Goal: Information Seeking & Learning: Learn about a topic

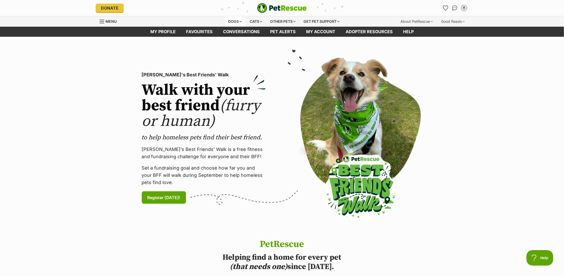
click at [233, 20] on div "Dogs" at bounding box center [235, 21] width 21 height 10
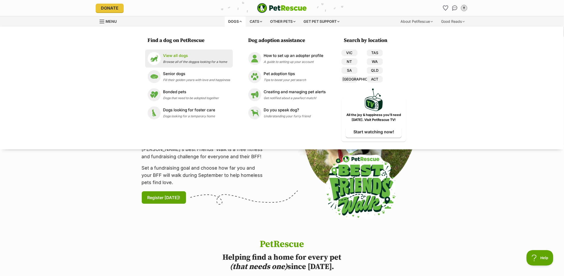
click at [171, 57] on p "View all dogs" at bounding box center [195, 56] width 64 height 6
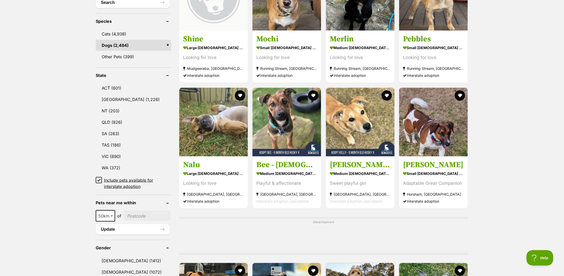
scroll to position [241, 0]
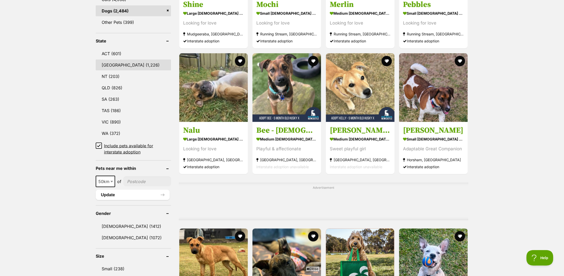
click at [109, 59] on link "NSW (1,226)" at bounding box center [133, 64] width 75 height 11
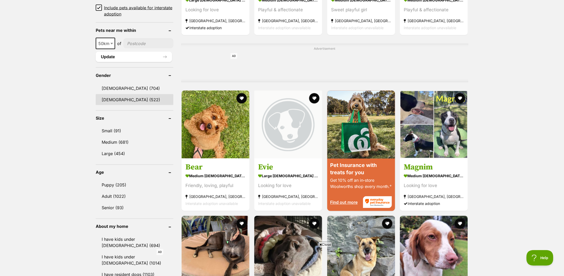
click at [115, 98] on link "Female (522)" at bounding box center [135, 99] width 78 height 11
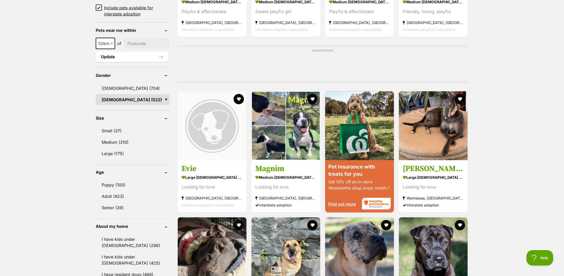
scroll to position [448, 0]
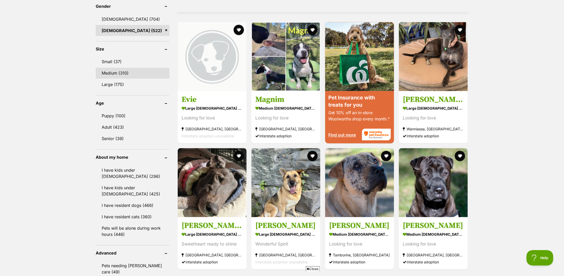
click at [114, 72] on link "Medium (310)" at bounding box center [133, 73] width 74 height 11
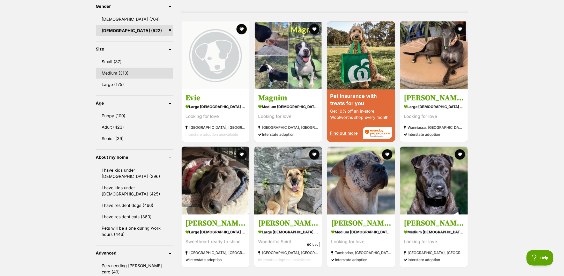
scroll to position [0, 0]
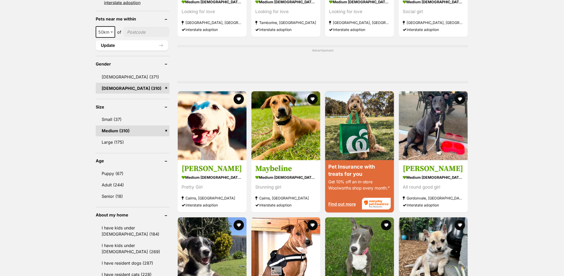
scroll to position [414, 0]
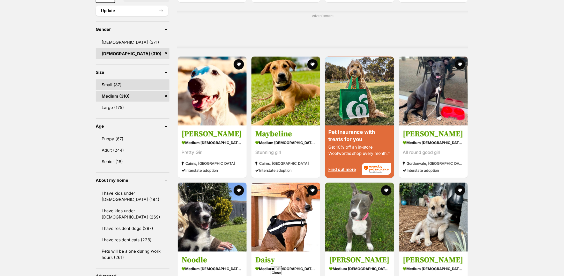
click at [112, 84] on link "Small (37)" at bounding box center [133, 84] width 74 height 11
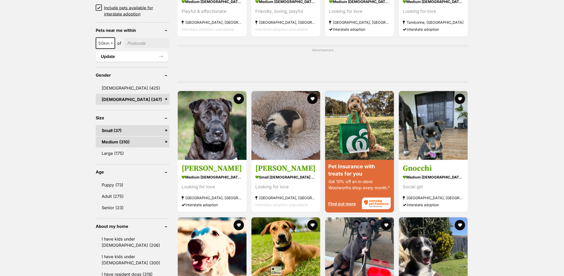
scroll to position [483, 0]
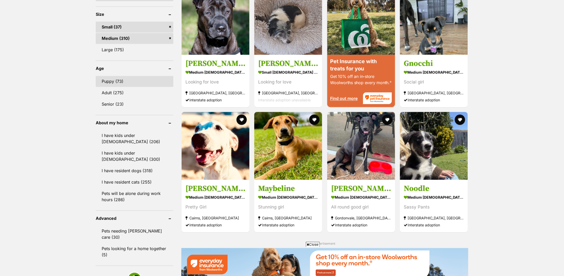
click at [113, 81] on link "Puppy (73)" at bounding box center [135, 81] width 78 height 11
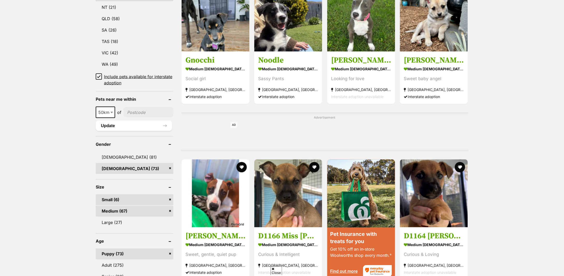
click at [108, 112] on span "50km" at bounding box center [105, 112] width 18 height 7
select select "100"
click at [132, 114] on input"] "postcode" at bounding box center [149, 112] width 48 height 10
type input"] "2153"
click at [135, 122] on button "Update" at bounding box center [134, 126] width 76 height 10
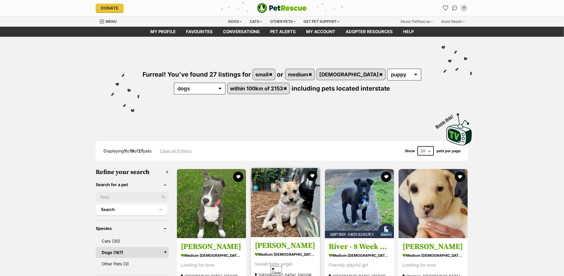
scroll to position [103, 0]
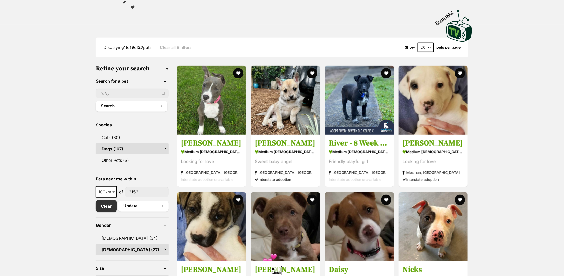
click at [422, 44] on select "20 40 60" at bounding box center [425, 47] width 16 height 9
select select "60"
click at [417, 43] on select "20 40 60" at bounding box center [425, 47] width 16 height 9
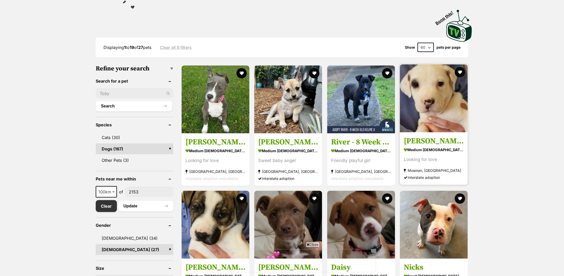
scroll to position [0, 0]
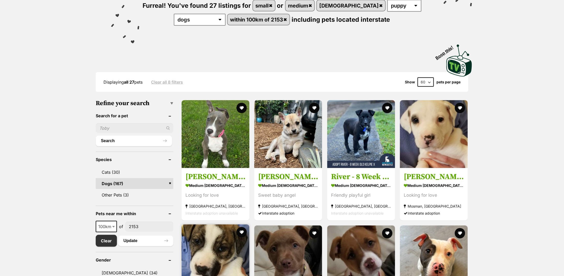
scroll to position [103, 0]
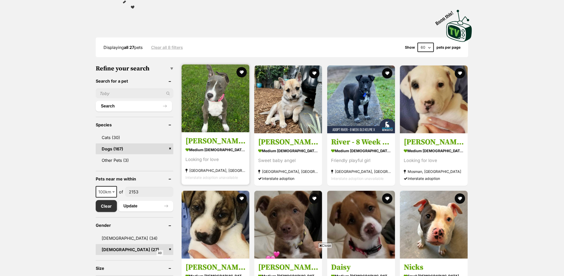
click at [224, 150] on strong "medium [DEMOGRAPHIC_DATA] Dog" at bounding box center [215, 150] width 60 height 8
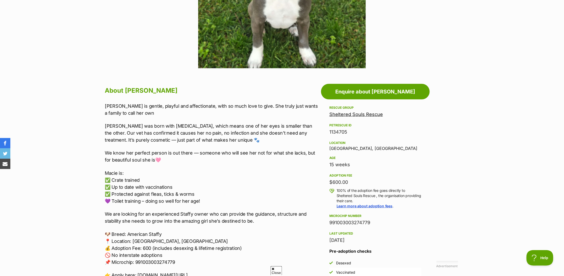
click at [168, 114] on p "Macie is gentle, playful and affectionate, with so much love to give. She truly…" at bounding box center [212, 109] width 214 height 14
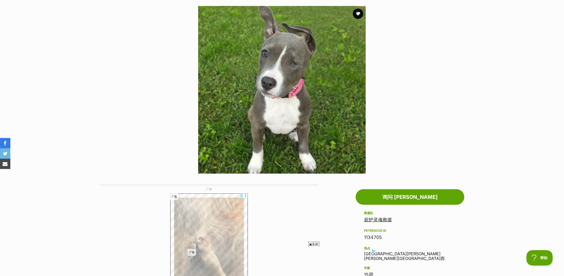
scroll to position [67, 0]
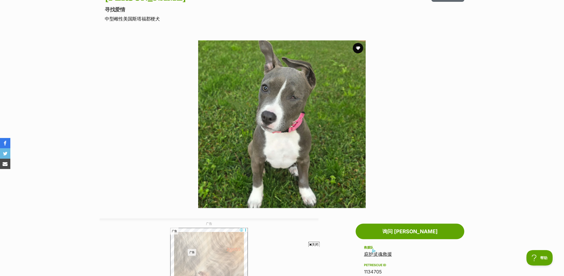
click at [278, 132] on img at bounding box center [282, 124] width 168 height 168
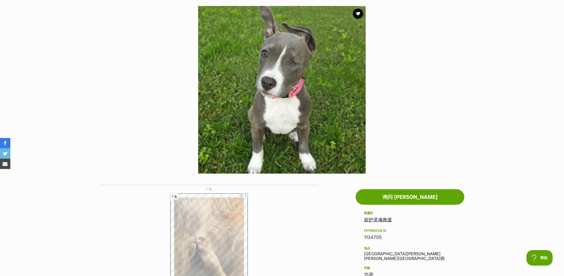
scroll to position [0, 0]
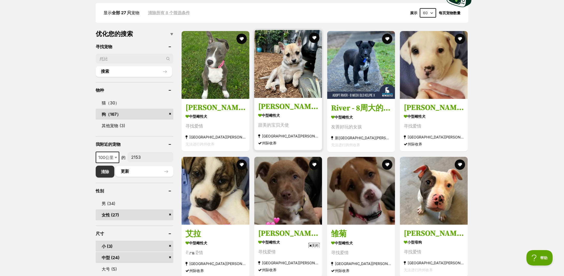
scroll to position [172, 0]
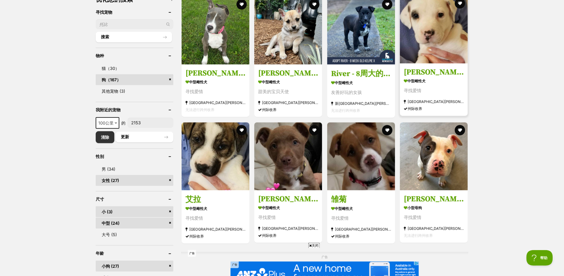
drag, startPoint x: 440, startPoint y: 86, endPoint x: 412, endPoint y: 69, distance: 32.5
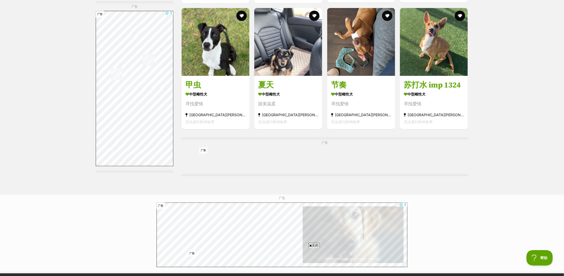
scroll to position [1000, 0]
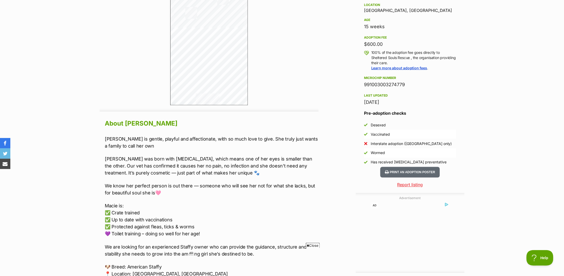
scroll to position [379, 0]
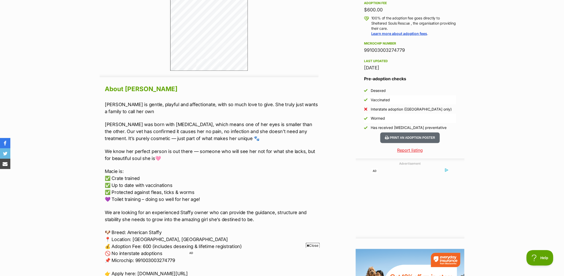
click at [260, 145] on div "Macie is gentle, playful and affectionate, with so much love to give. She truly…" at bounding box center [212, 189] width 214 height 176
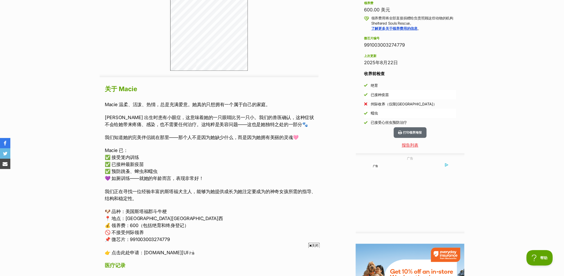
scroll to position [0, 0]
drag, startPoint x: 132, startPoint y: 118, endPoint x: 211, endPoint y: 117, distance: 78.4
click at [211, 117] on font "Macie 出生时患有小眼症，这意味着她的一只眼睛比另一只小。我们的兽医确认，这种症状不会给她带来疼痛、感染，也不需要任何治疗。这纯粹是美容问题——这也是她独…" at bounding box center [209, 121] width 209 height 12
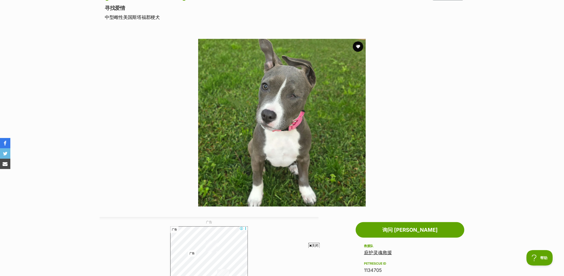
scroll to position [34, 0]
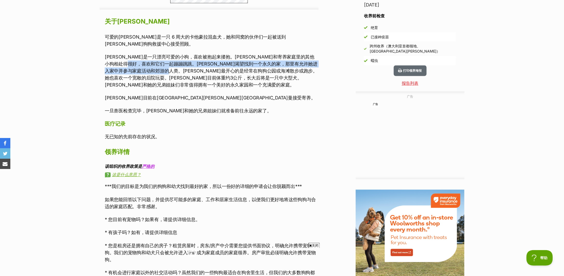
drag, startPoint x: 167, startPoint y: 67, endPoint x: 233, endPoint y: 68, distance: 65.9
click at [233, 68] on p "[PERSON_NAME]是一只漂亮可爱的小狗，喜欢被抱起来搂抱。[PERSON_NAME]和寄养家庭里的其他小狗相处得很好，喜欢和它们一起蹦蹦跳跳。[PER…" at bounding box center [212, 71] width 214 height 35
click at [233, 68] on p "索菲是一只漂亮可爱的小狗，喜欢被抱起来搂抱。索菲和寄养家庭里的其他小狗相处得很好，喜欢和它们一起蹦蹦跳跳。索菲渴望找到一个永久的家，那里有允许她进入家中并参与…" at bounding box center [212, 71] width 214 height 35
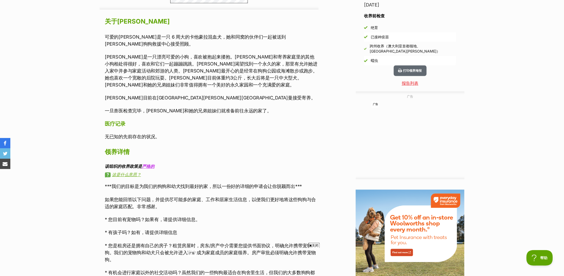
click at [233, 77] on font "索菲是一只漂亮可爱的小狗，喜欢被抱起来搂抱。索菲和寄养家庭里的其他小狗相处得很好，喜欢和它们一起蹦蹦跳跳。索菲渴望找到一个永久的家，那里有允许她进入家中并参与…" at bounding box center [211, 70] width 213 height 33
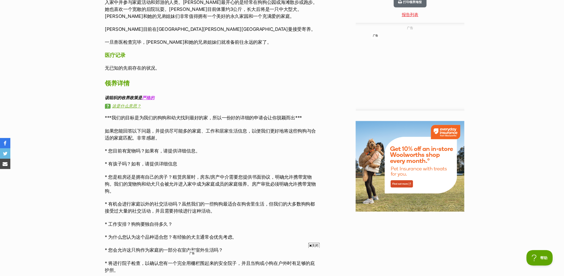
scroll to position [584, 0]
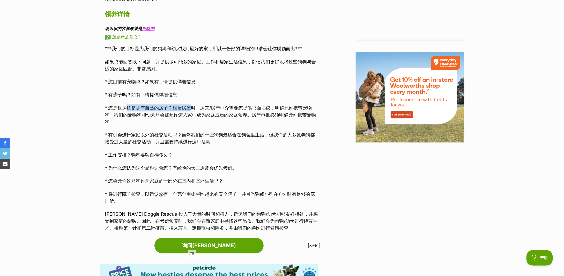
drag, startPoint x: 127, startPoint y: 106, endPoint x: 191, endPoint y: 108, distance: 63.7
click at [191, 108] on font "* 您是租房还是拥有自己的房子？租赁房屋时，房东/房产中介需要您提供书面协议，明确允许携带宠物狗。我们的宠物狗和幼犬只会被允许进入家中成为家庭成员的家庭领养。…" at bounding box center [210, 114] width 211 height 19
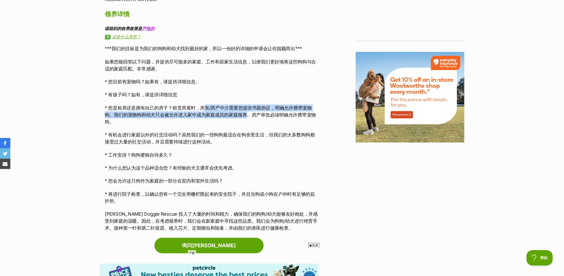
drag, startPoint x: 205, startPoint y: 111, endPoint x: 249, endPoint y: 114, distance: 43.8
click at [249, 114] on p "* 您是租房还是拥有自己的房子？租赁房屋时，房东/房产中介需要您提供书面协议，明确允许携带宠物狗。我们的宠物狗和幼犬只会被允许进入家中成为家庭成员的家庭领养。…" at bounding box center [212, 114] width 214 height 21
click at [249, 114] on font "* 您是租房还是拥有自己的房子？租赁房屋时，房东/房产中介需要您提供书面协议，明确允许携带宠物狗。我们的宠物狗和幼犬只会被允许进入家中成为家庭成员的家庭领养。…" at bounding box center [210, 114] width 211 height 19
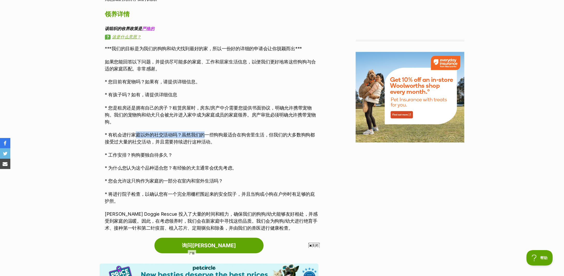
drag, startPoint x: 133, startPoint y: 137, endPoint x: 204, endPoint y: 138, distance: 70.1
click at [204, 138] on p "* 有机会进行家庭以外的社交活动吗？虽然我们的一些狗狗最适合在狗舍里生活，但我们的大多数狗狗都接受过大量的社交活动，并且需要持续进行这种活动。" at bounding box center [212, 138] width 214 height 14
drag, startPoint x: 121, startPoint y: 155, endPoint x: 162, endPoint y: 157, distance: 41.7
click at [162, 157] on font "* 工作安排？狗狗要独自待多久？" at bounding box center [139, 154] width 68 height 5
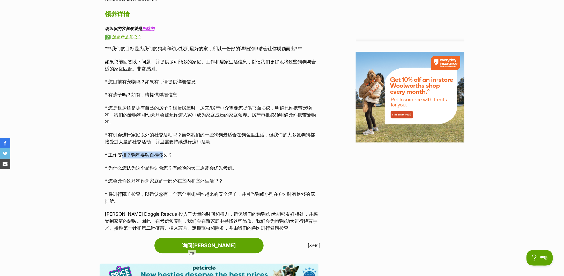
click at [162, 157] on font "* 工作安排？狗狗要独自待多久？" at bounding box center [139, 154] width 68 height 5
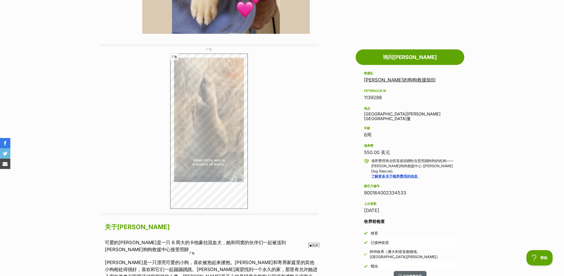
scroll to position [379, 0]
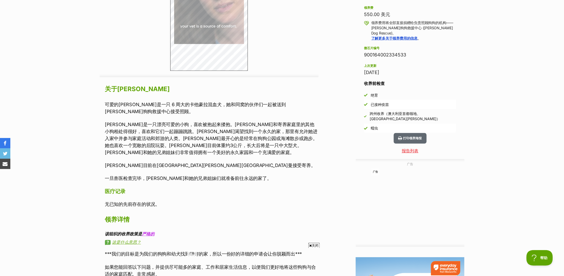
click at [267, 130] on font "索菲是一只漂亮可爱的小狗，喜欢被抱起来搂抱。索菲和寄养家庭里的其他小狗相处得很好，喜欢和它们一起蹦蹦跳跳。索菲渴望找到一个永久的家，那里有允许她进入家中并参与…" at bounding box center [211, 138] width 213 height 33
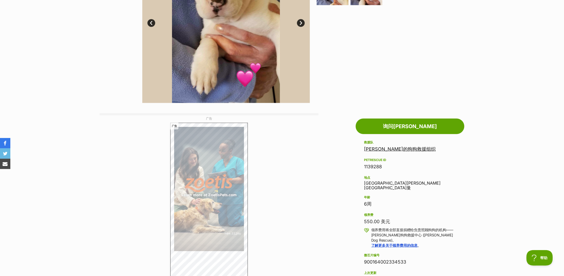
scroll to position [0, 0]
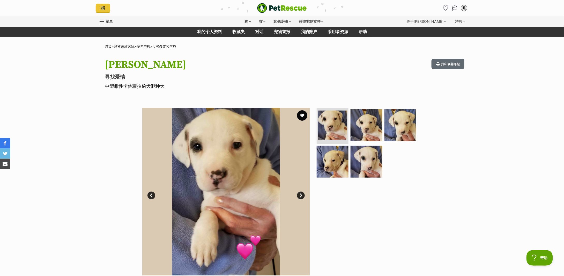
click at [302, 194] on link "下一个" at bounding box center [301, 195] width 8 height 8
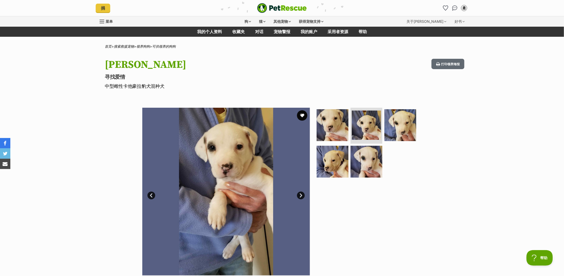
click at [302, 194] on link "下一个" at bounding box center [301, 195] width 8 height 8
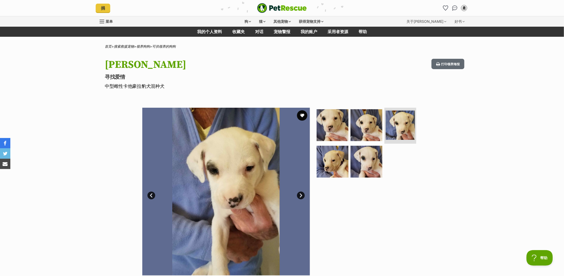
click at [302, 194] on link "下一个" at bounding box center [301, 195] width 8 height 8
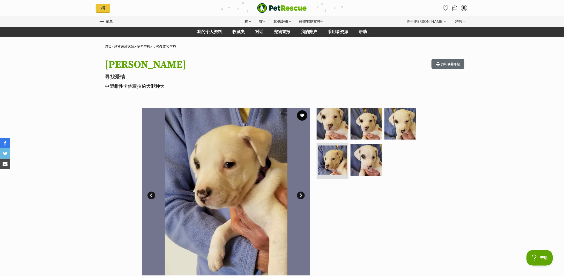
click at [302, 194] on link "下一个" at bounding box center [301, 195] width 8 height 8
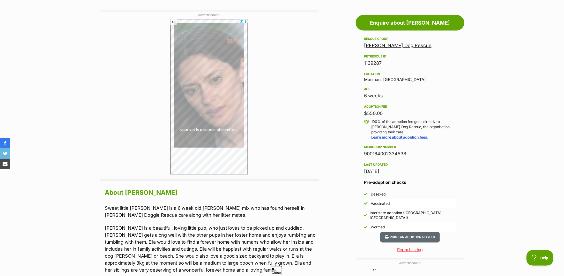
scroll to position [379, 0]
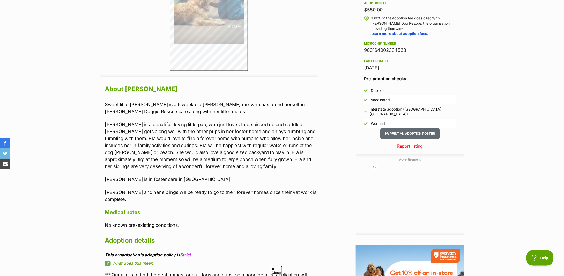
click at [255, 122] on p "[PERSON_NAME] is a beautiful, loving little pup, who just loves to be picked up…" at bounding box center [212, 145] width 214 height 49
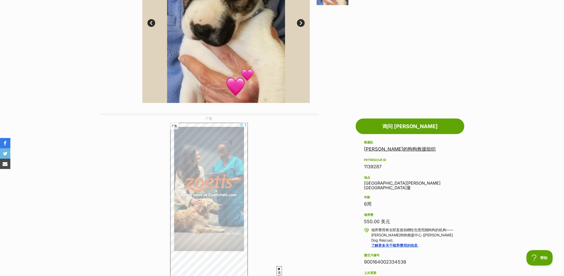
scroll to position [0, 0]
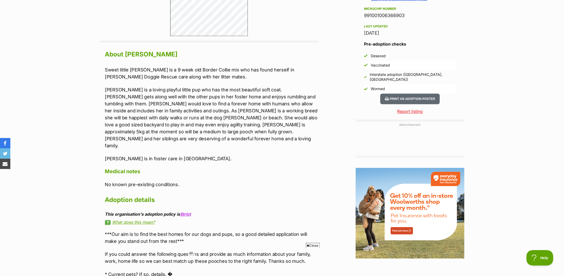
click at [295, 99] on p "Lucy is a loving playful little pup who has the most beautiful soft coat. Lucy …" at bounding box center [212, 117] width 214 height 63
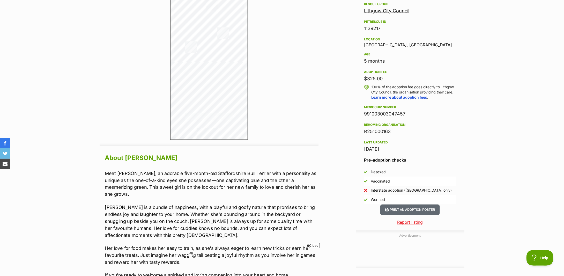
scroll to position [345, 0]
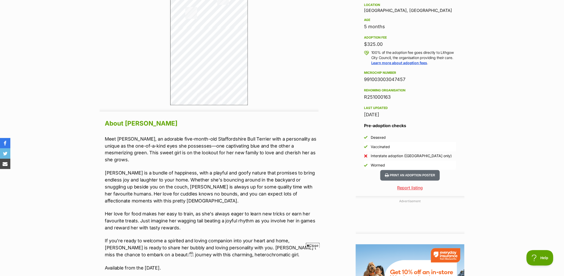
click at [247, 155] on p "Meet Nicks, an adorable five-month-old Staffordshire Bull Terrier with a person…" at bounding box center [212, 149] width 214 height 28
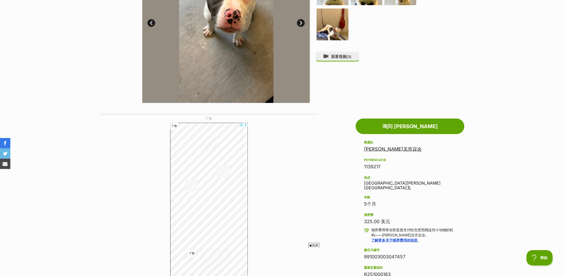
scroll to position [69, 0]
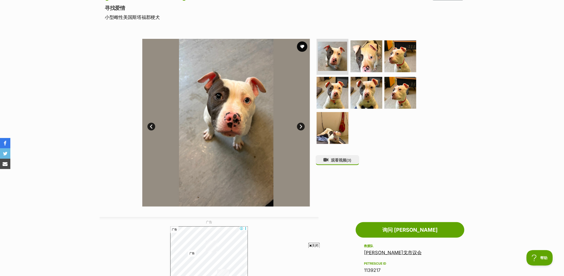
click at [301, 126] on link "下一个" at bounding box center [301, 127] width 8 height 8
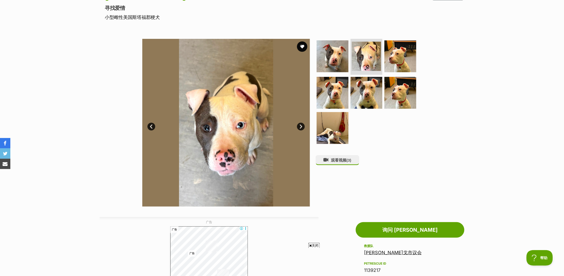
click at [301, 126] on link "下一个" at bounding box center [301, 127] width 8 height 8
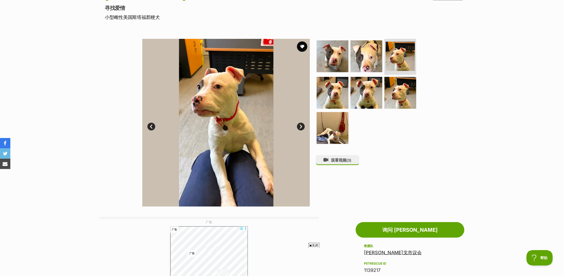
click at [301, 126] on link "下一个" at bounding box center [301, 127] width 8 height 8
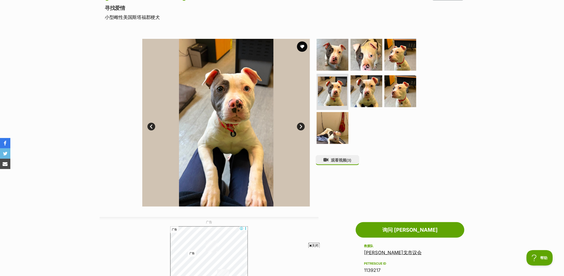
click at [301, 126] on link "下一个" at bounding box center [301, 127] width 8 height 8
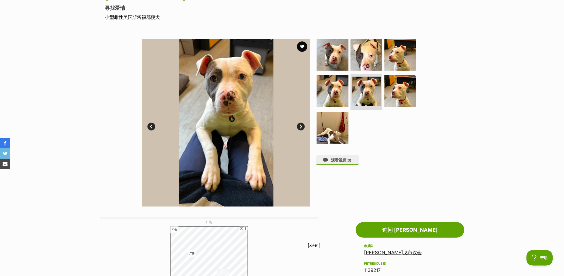
click at [301, 126] on link "下一个" at bounding box center [301, 127] width 8 height 8
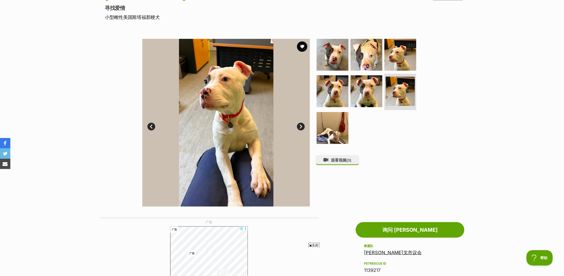
click at [301, 126] on link "下一个" at bounding box center [301, 127] width 8 height 8
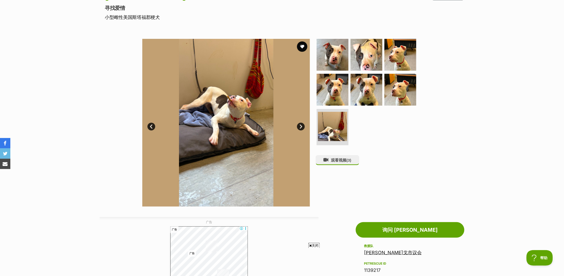
click at [301, 126] on link "下一个" at bounding box center [301, 127] width 8 height 8
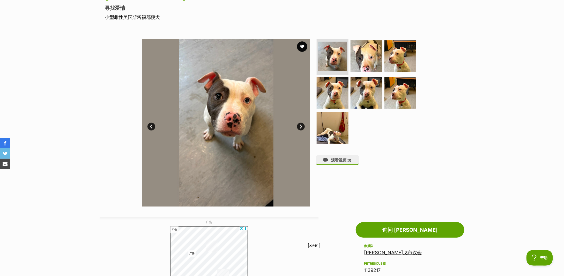
scroll to position [241, 0]
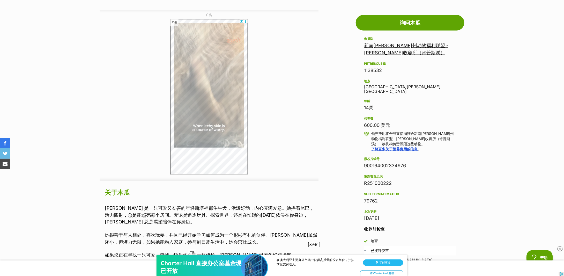
scroll to position [379, 0]
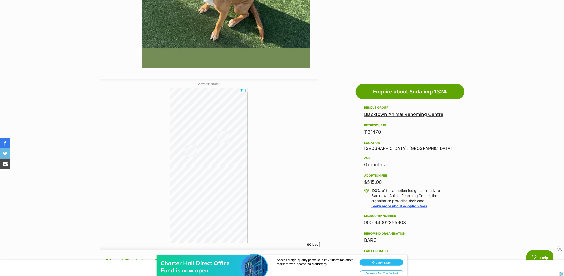
scroll to position [379, 0]
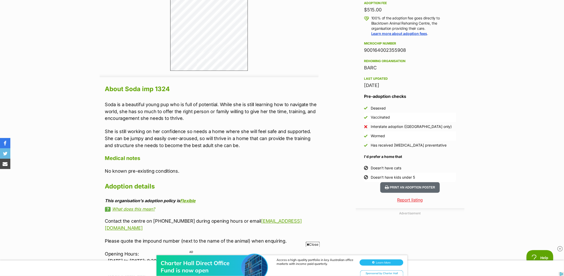
click at [241, 128] on p "She is still working on her confidence so needs a home where she will feel safe…" at bounding box center [212, 138] width 214 height 21
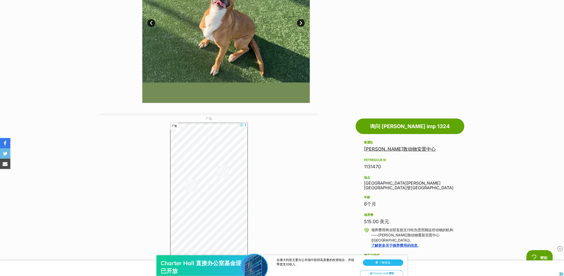
scroll to position [0, 0]
